Goal: Transaction & Acquisition: Purchase product/service

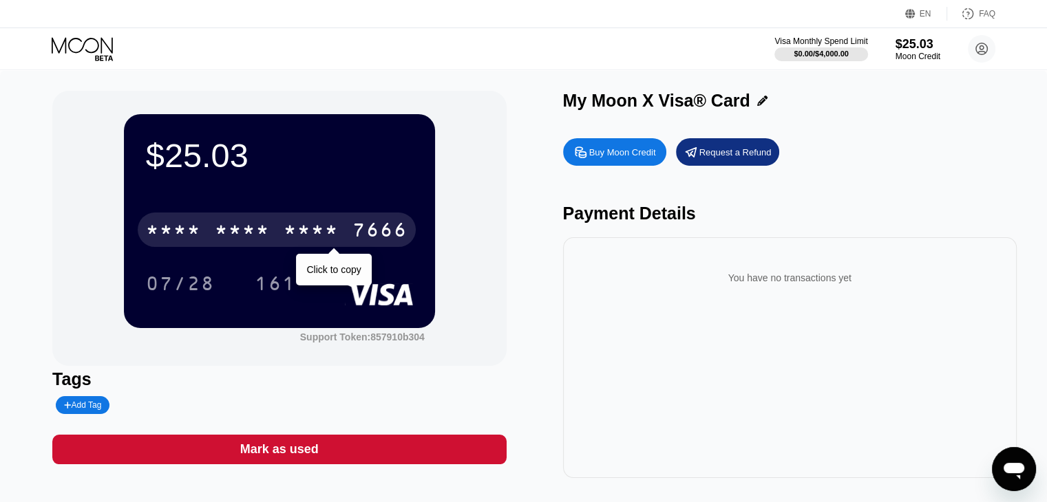
click at [297, 232] on div "* * * *" at bounding box center [311, 232] width 55 height 22
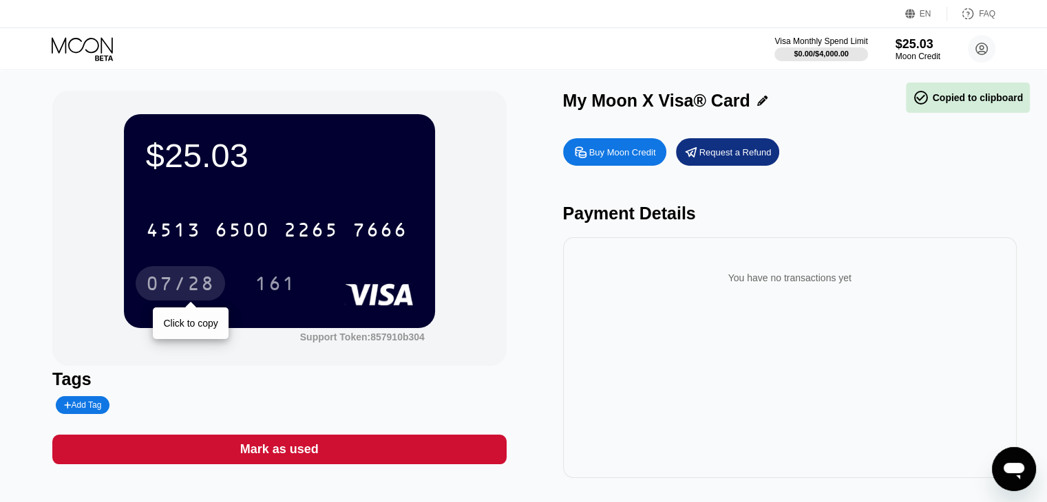
click at [191, 288] on div "07/28" at bounding box center [180, 286] width 69 height 22
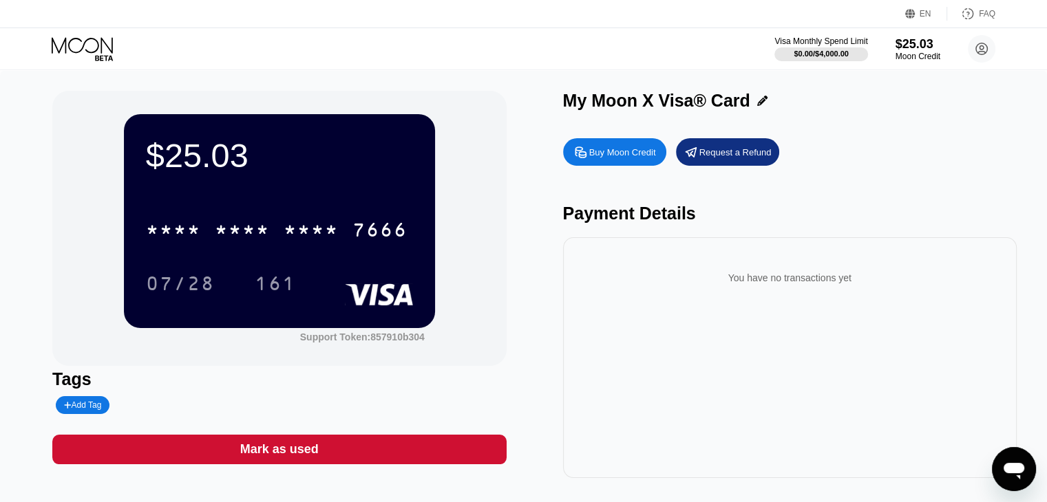
click at [418, 452] on div "Mark as used" at bounding box center [279, 450] width 454 height 30
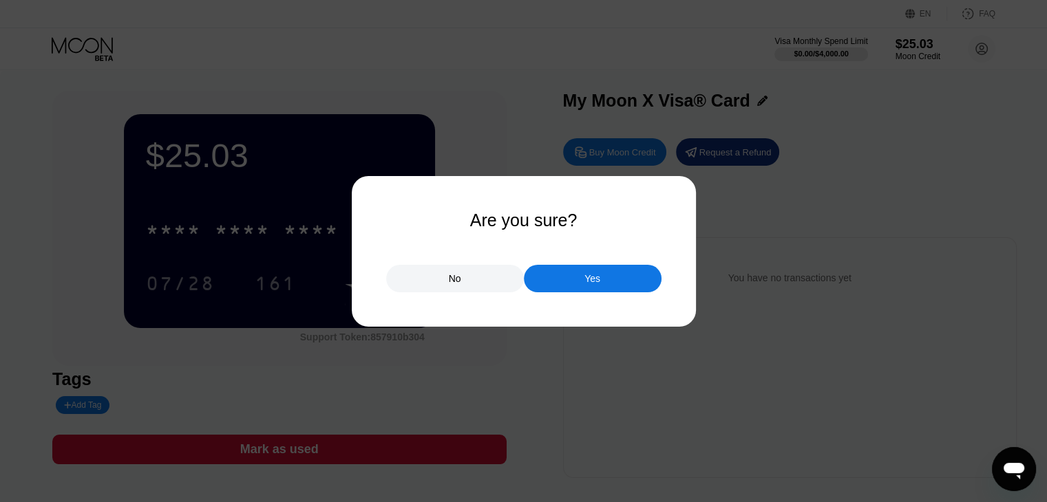
click at [575, 280] on div "Yes" at bounding box center [593, 279] width 138 height 28
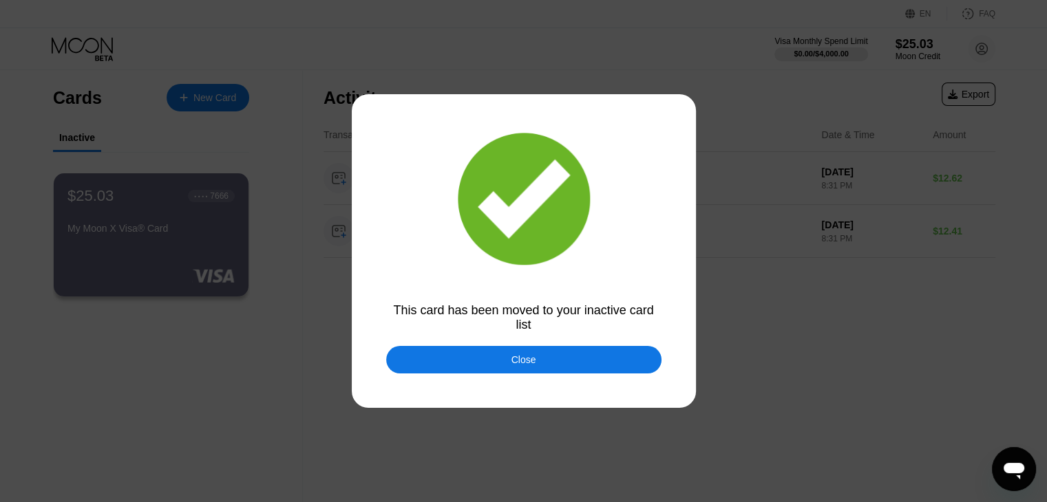
click at [476, 361] on div "Close" at bounding box center [523, 360] width 275 height 28
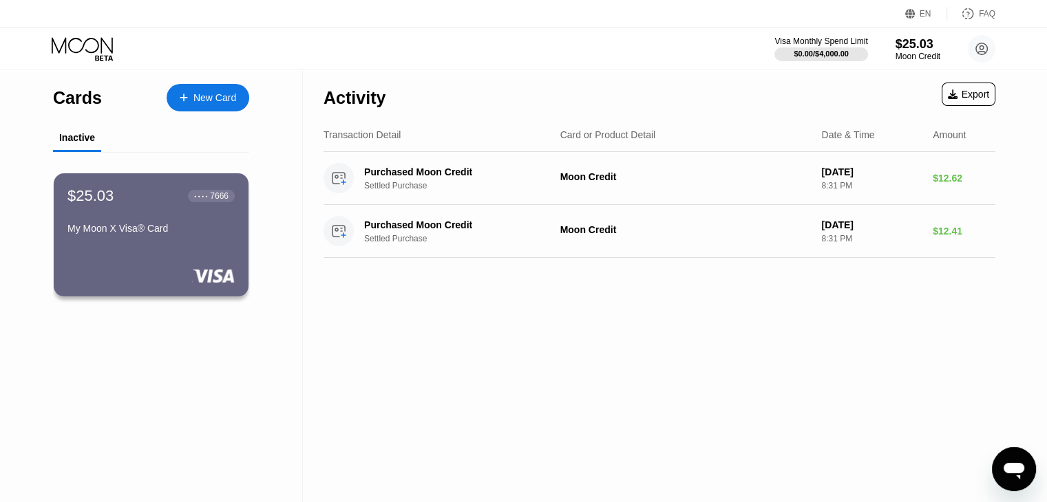
click at [211, 99] on div "New Card" at bounding box center [214, 98] width 43 height 12
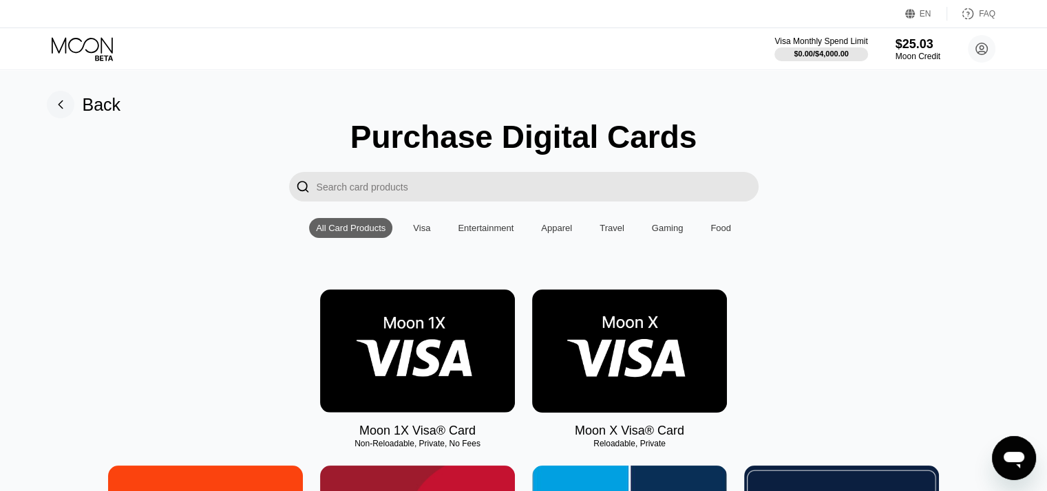
click at [604, 366] on img at bounding box center [629, 351] width 195 height 123
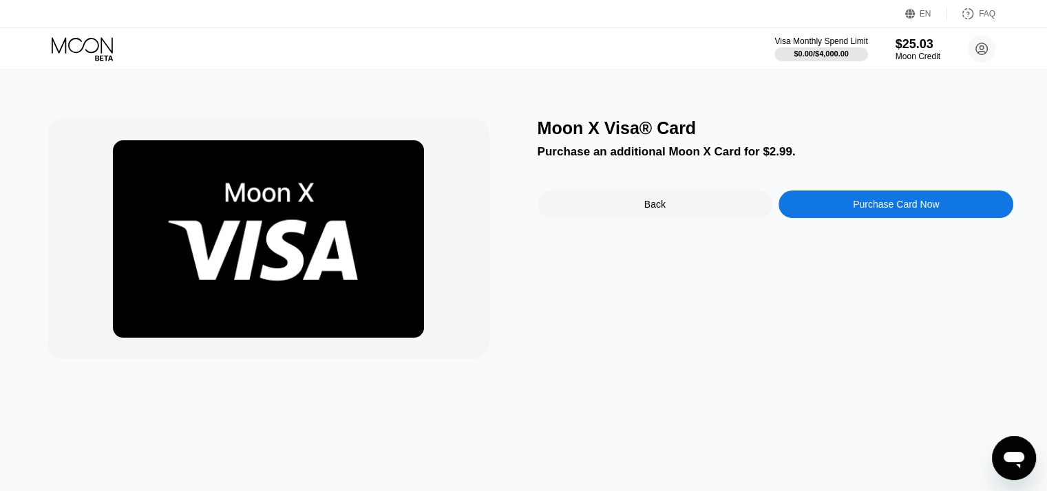
click at [635, 210] on div "Back" at bounding box center [655, 205] width 235 height 28
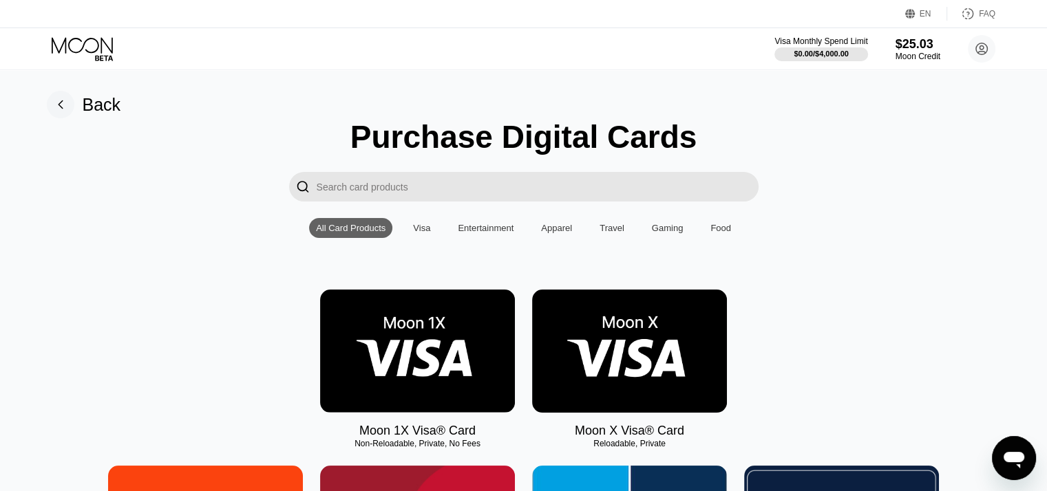
click at [395, 348] on img at bounding box center [417, 351] width 195 height 123
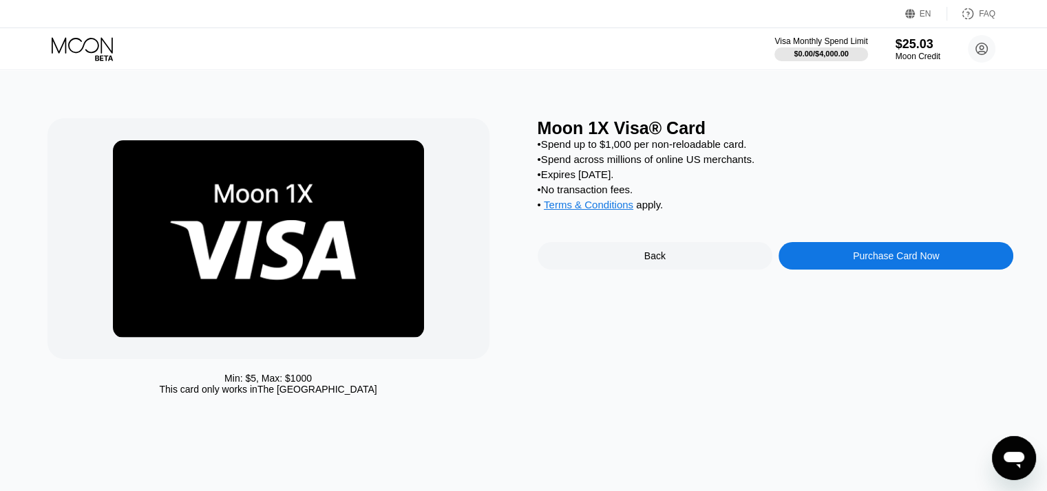
click at [88, 50] on icon at bounding box center [84, 49] width 64 height 24
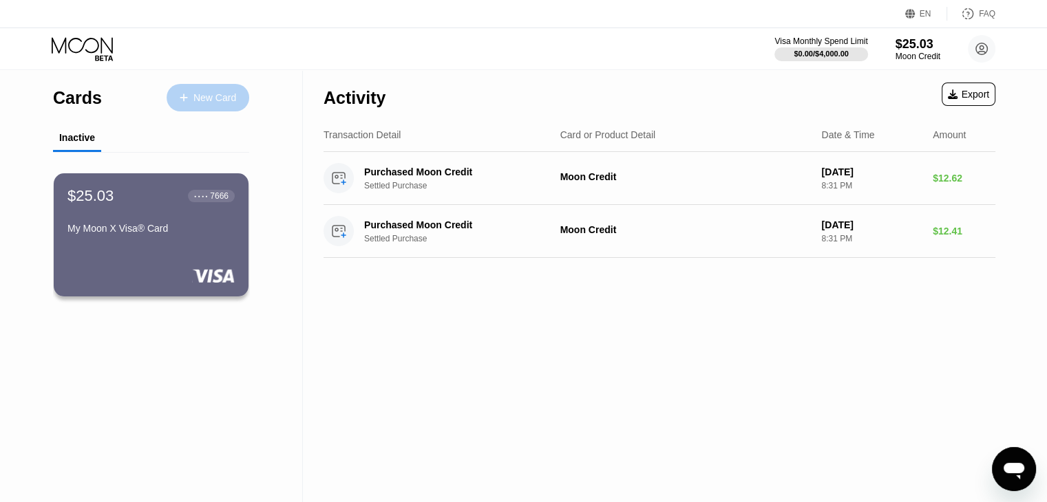
click at [195, 94] on div "New Card" at bounding box center [214, 98] width 43 height 12
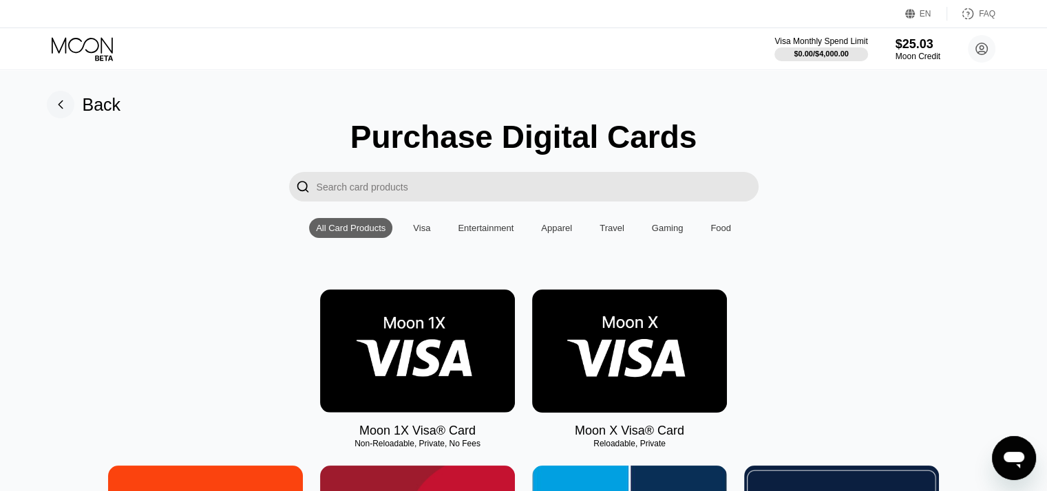
click at [628, 346] on img at bounding box center [629, 351] width 195 height 123
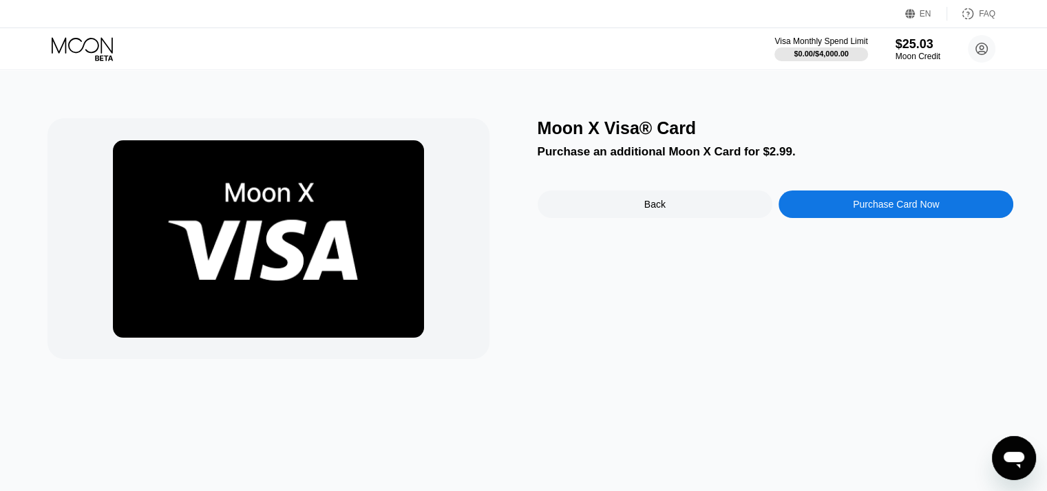
click at [864, 218] on div "Purchase Card Now" at bounding box center [895, 205] width 235 height 28
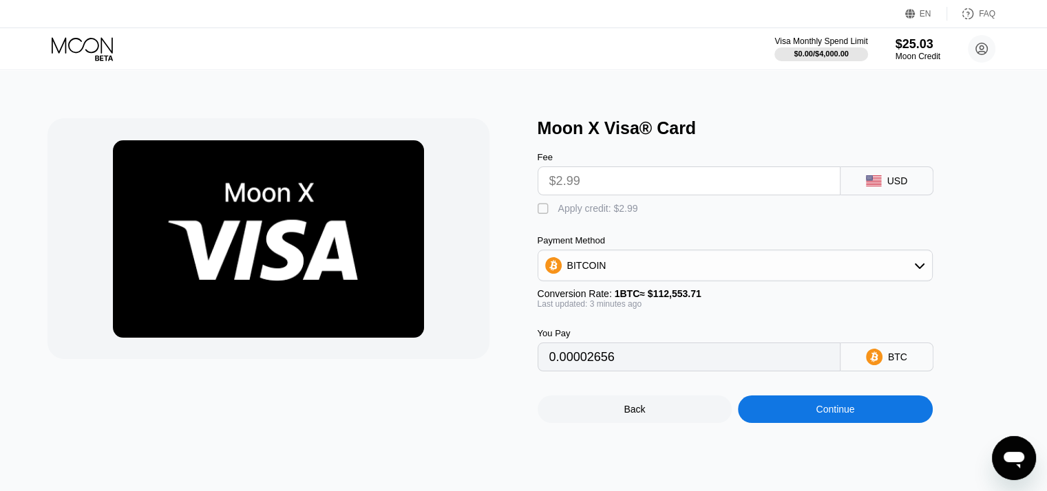
click at [620, 279] on div "BITCOIN" at bounding box center [735, 266] width 394 height 28
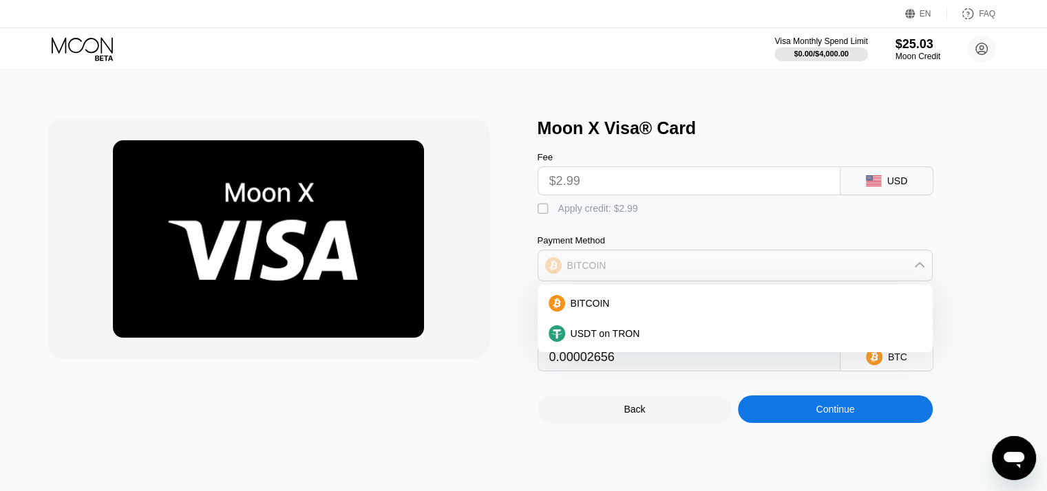
click at [620, 279] on div "BITCOIN" at bounding box center [735, 266] width 394 height 28
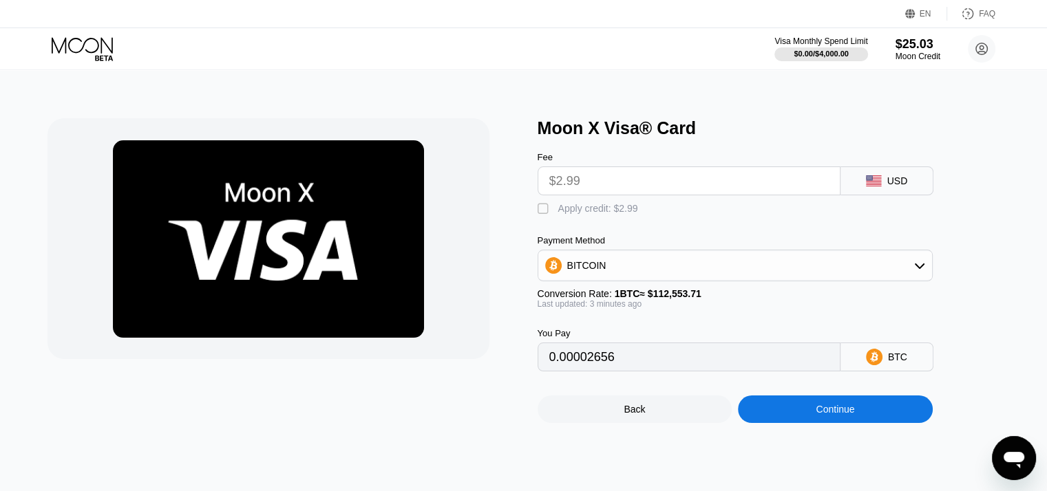
click at [538, 213] on div "" at bounding box center [545, 209] width 14 height 14
type input "0"
click at [891, 187] on div "USD" at bounding box center [897, 181] width 21 height 11
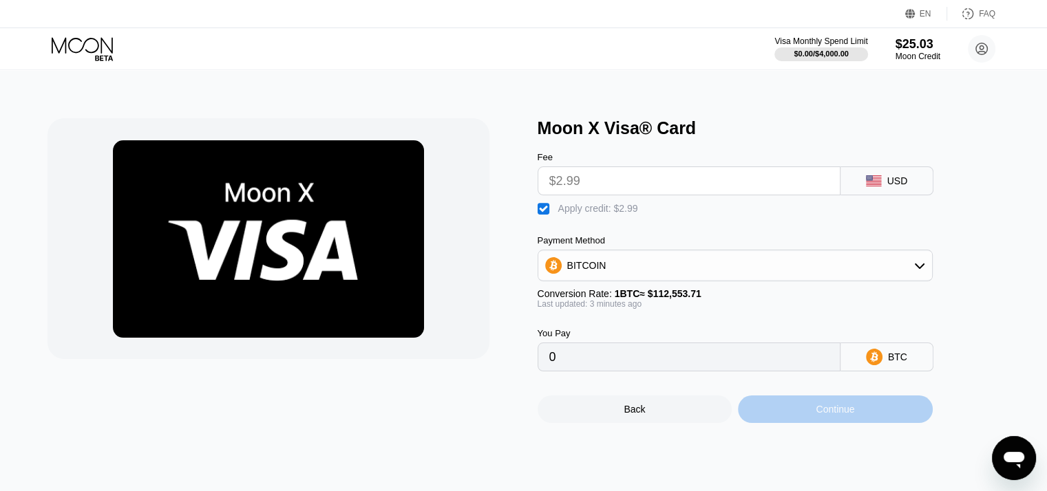
click at [829, 415] on div "Continue" at bounding box center [835, 409] width 39 height 11
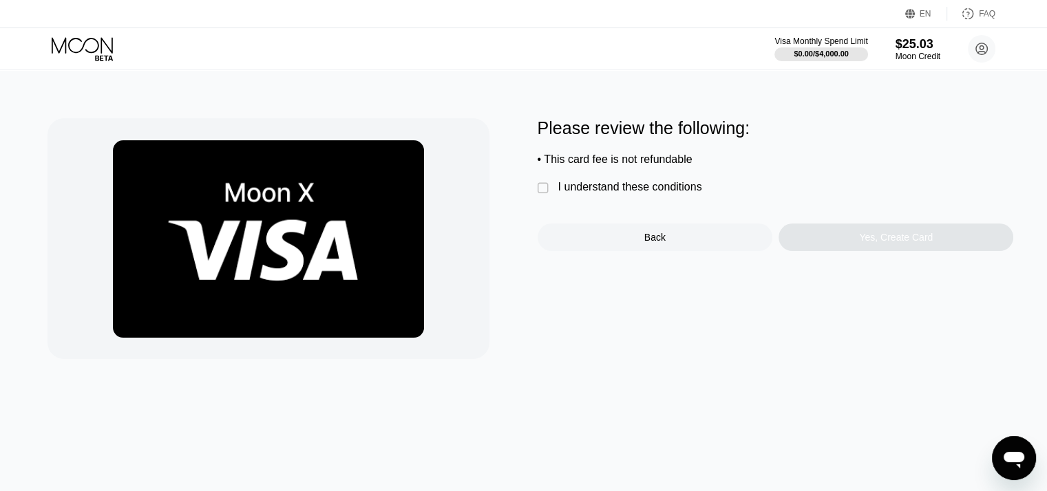
click at [541, 195] on div "" at bounding box center [545, 189] width 14 height 14
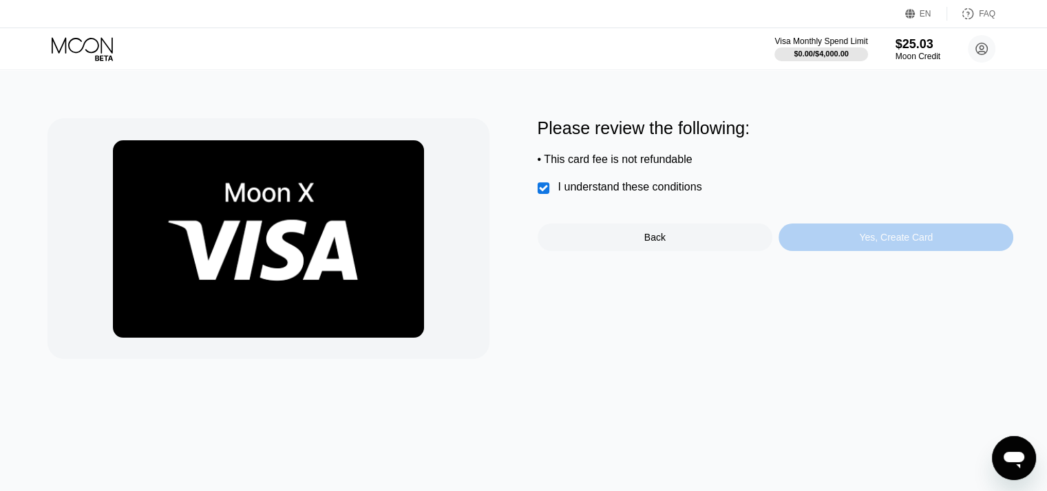
click at [884, 243] on div "Yes, Create Card" at bounding box center [896, 237] width 74 height 11
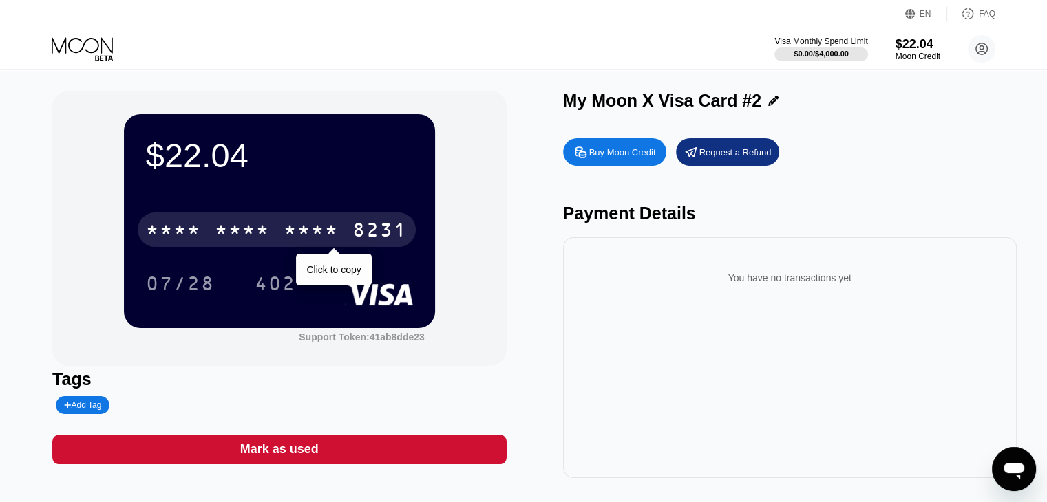
click at [253, 232] on div "* * * *" at bounding box center [242, 232] width 55 height 22
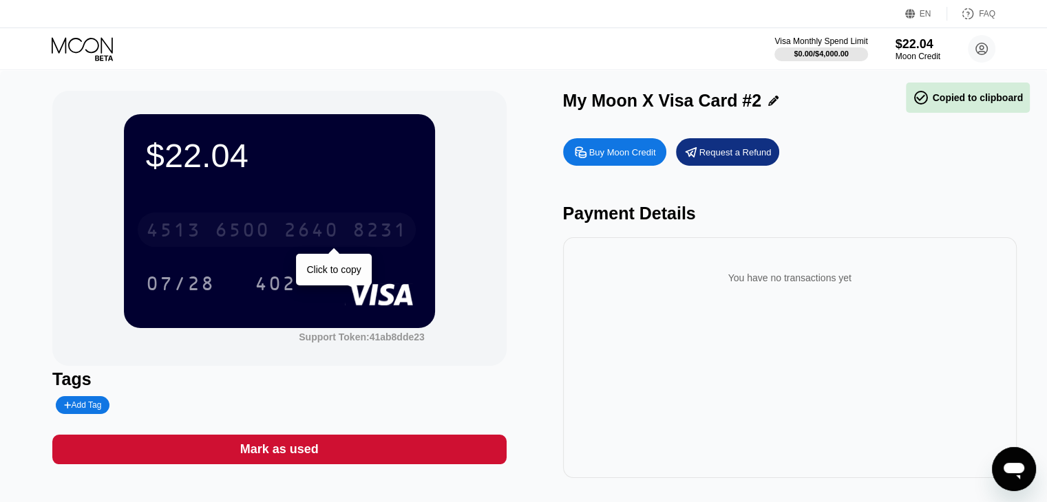
click at [246, 232] on div "6500" at bounding box center [242, 232] width 55 height 22
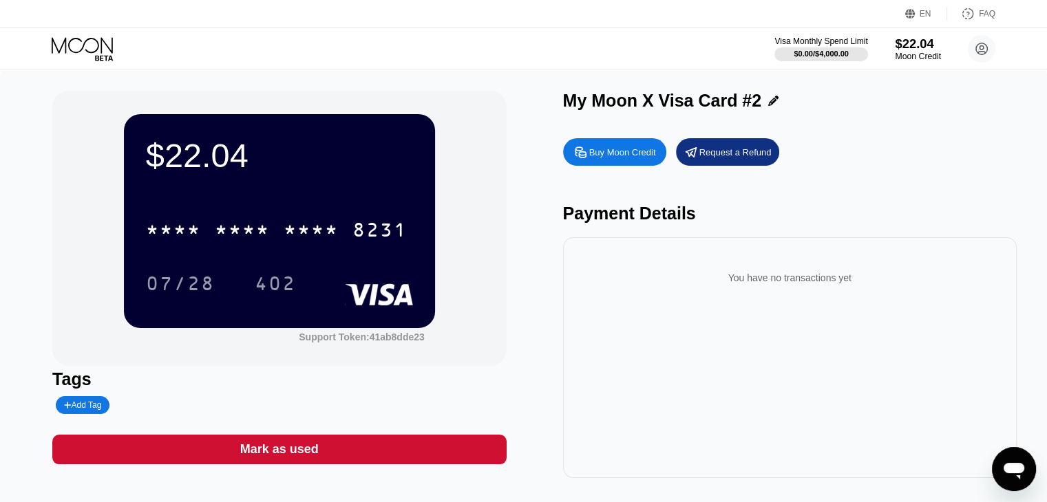
click at [917, 52] on div "Moon Credit" at bounding box center [918, 57] width 46 height 10
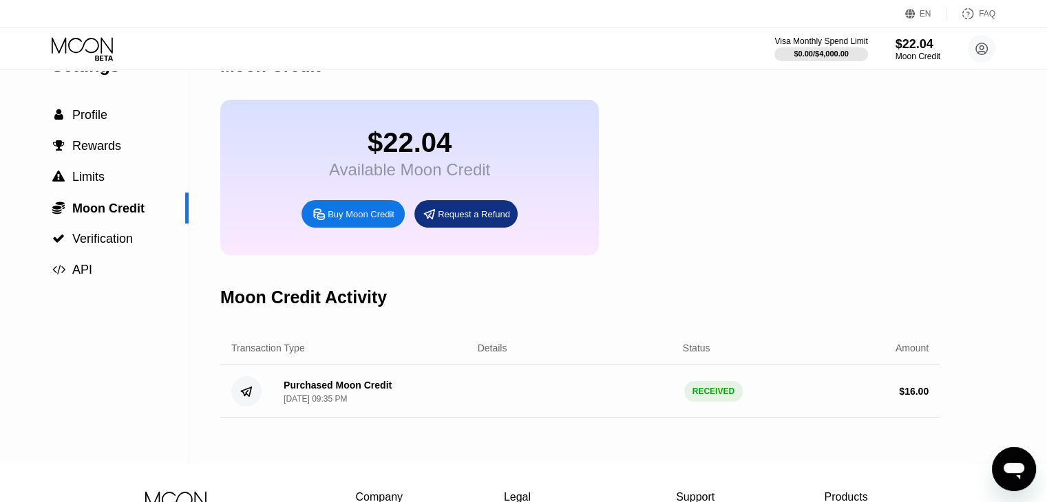
scroll to position [38, 0]
click at [494, 220] on div "Request a Refund" at bounding box center [474, 215] width 72 height 12
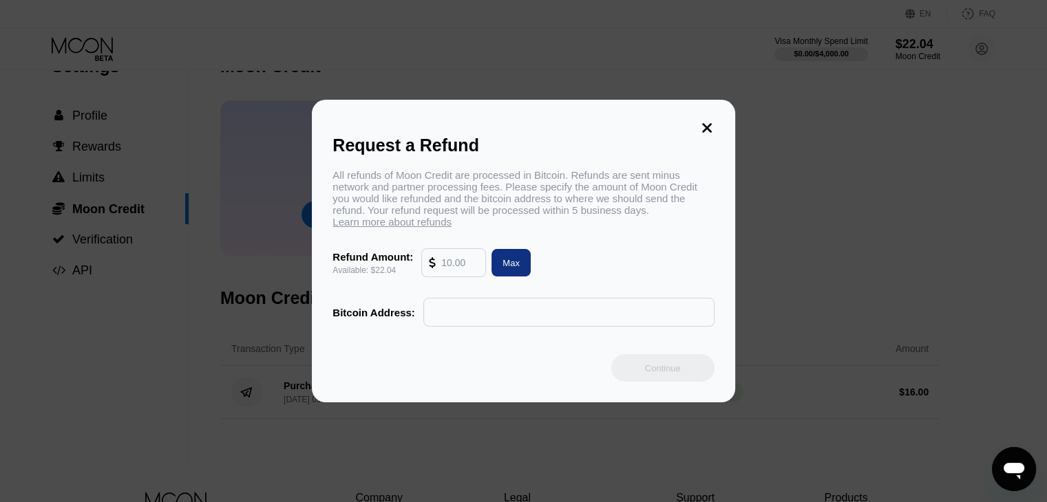
click at [707, 120] on icon at bounding box center [706, 127] width 15 height 15
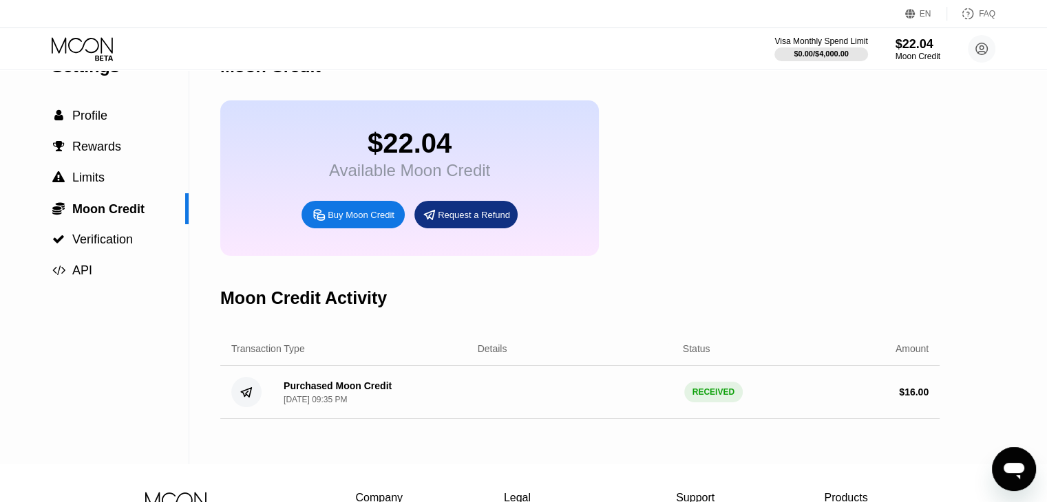
scroll to position [0, 0]
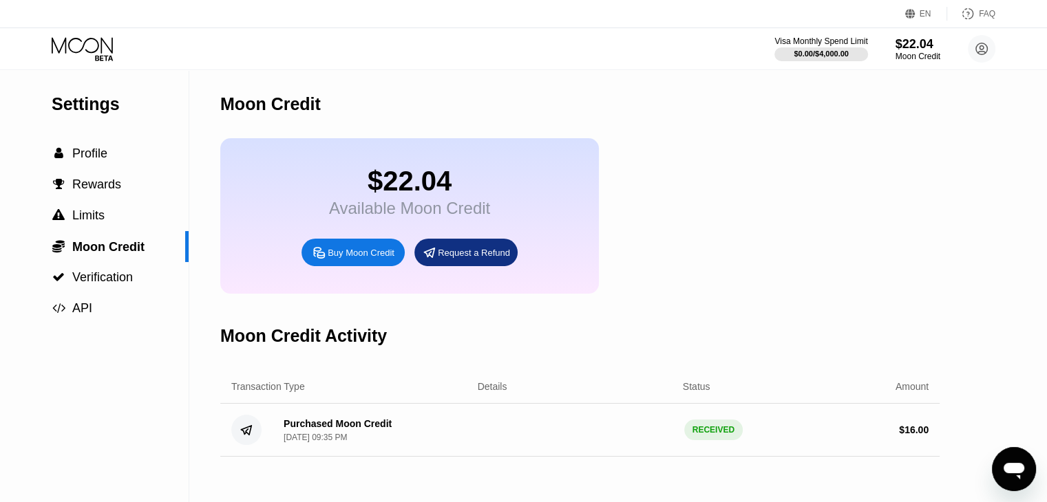
click at [74, 50] on icon at bounding box center [84, 49] width 64 height 24
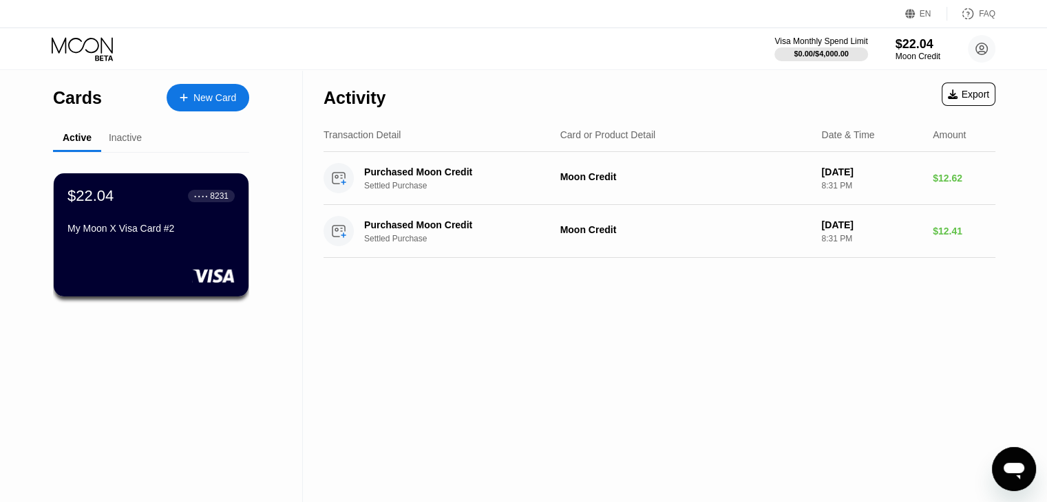
click at [179, 259] on div "$22.04 ● ● ● ● 8231 My Moon X Visa Card #2" at bounding box center [151, 234] width 195 height 123
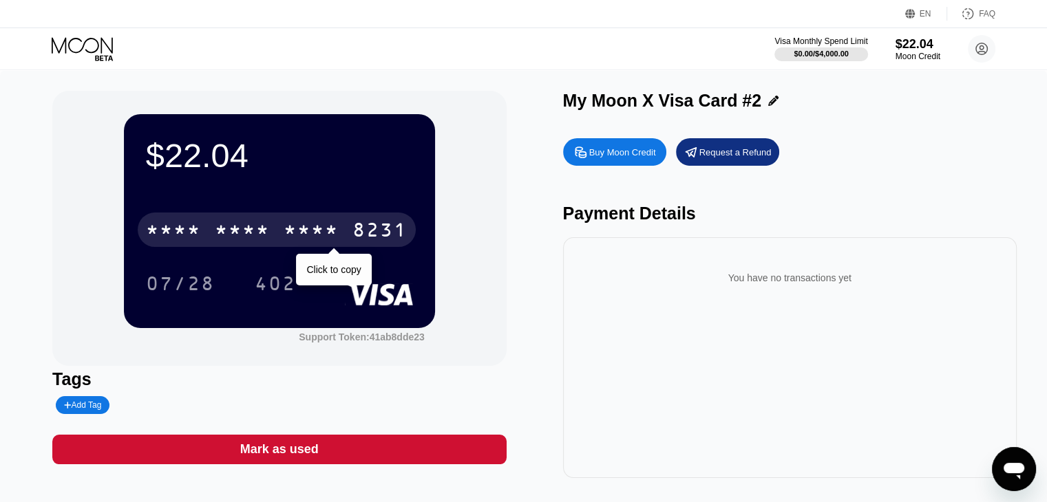
click at [232, 229] on div "* * * *" at bounding box center [242, 232] width 55 height 22
click at [240, 243] on div "6500" at bounding box center [242, 232] width 55 height 22
